Goal: Task Accomplishment & Management: Use online tool/utility

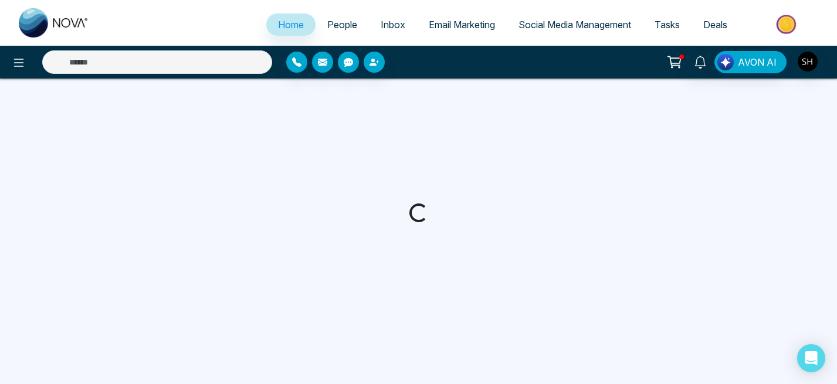
select select "*"
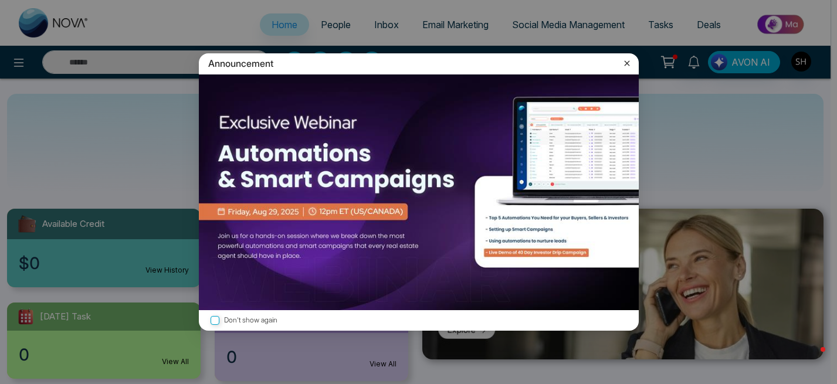
click at [627, 59] on icon at bounding box center [627, 63] width 12 height 12
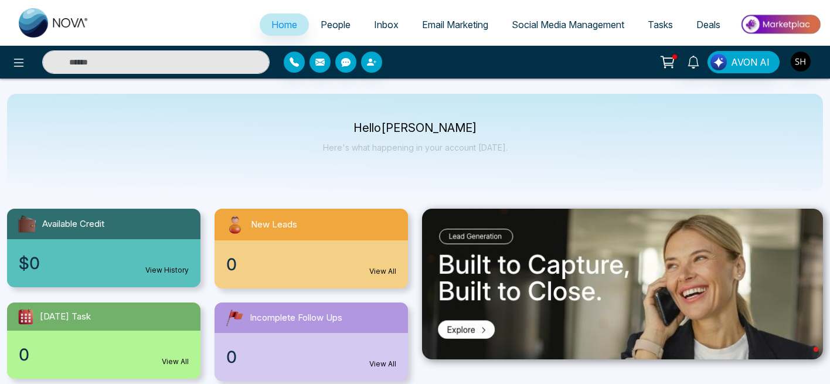
click at [558, 21] on span "Social Media Management" at bounding box center [568, 25] width 113 height 12
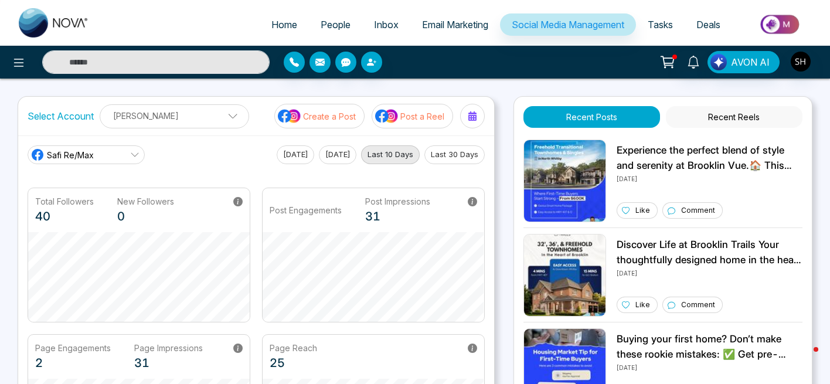
click at [407, 116] on p "Post a Reel" at bounding box center [422, 116] width 44 height 12
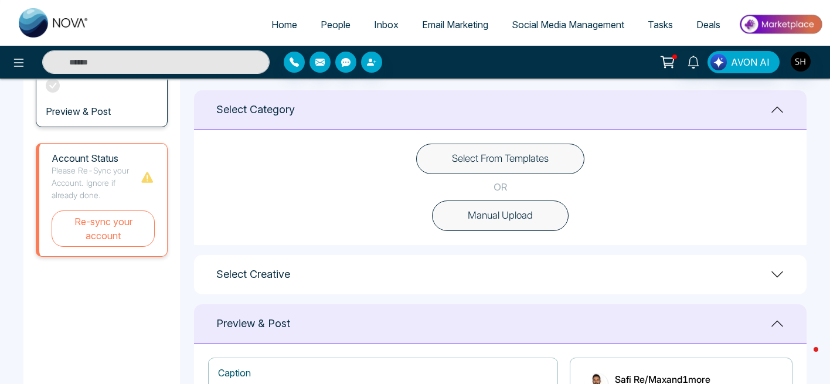
scroll to position [286, 0]
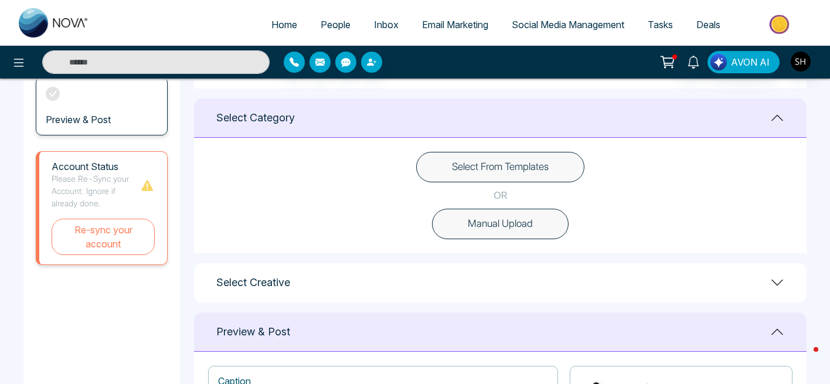
click at [500, 175] on button "Select From Templates" at bounding box center [500, 167] width 168 height 30
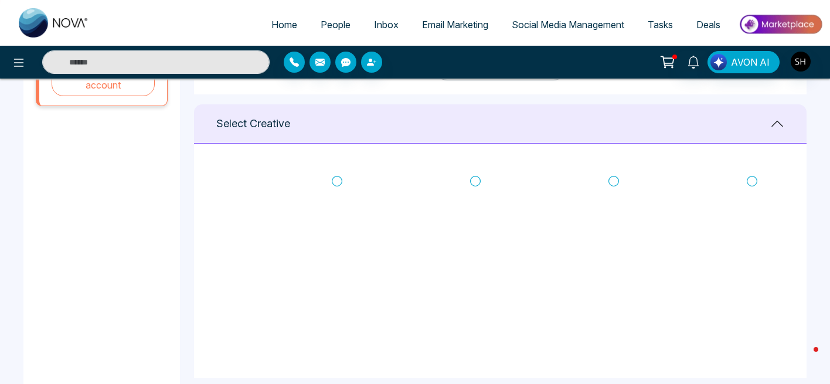
scroll to position [457, 0]
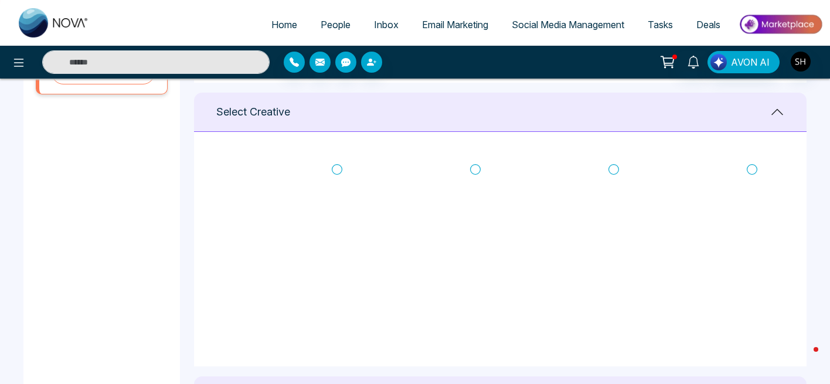
click at [337, 166] on icon at bounding box center [337, 170] width 11 height 12
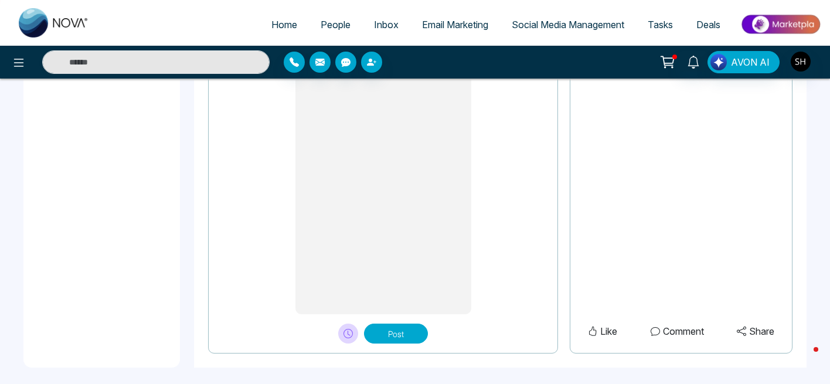
scroll to position [1032, 0]
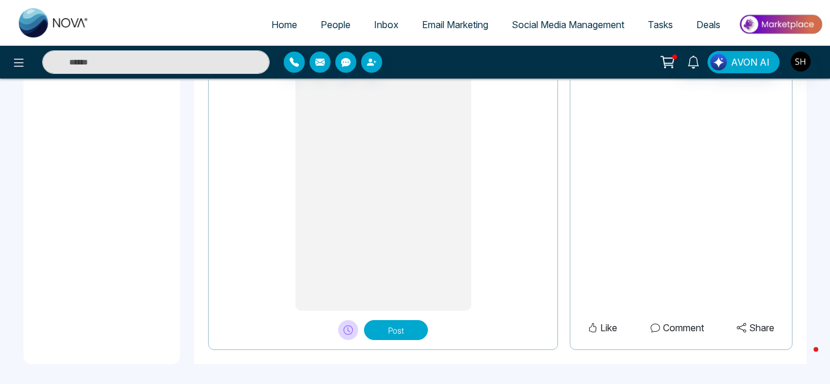
click at [391, 323] on button "Post" at bounding box center [396, 330] width 64 height 20
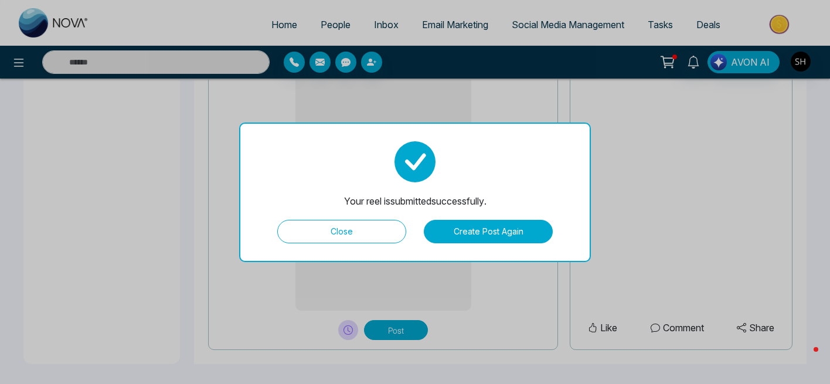
type textarea "**********"
